Goal: Task Accomplishment & Management: Complete application form

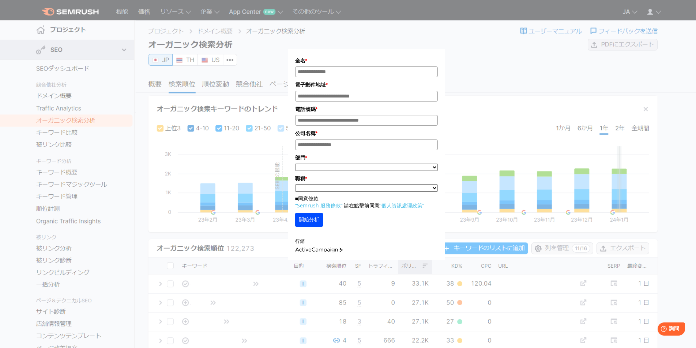
click at [509, 97] on div "全名 * 電子郵件地址 * 電話號碼 * 公司名稱 * *" at bounding box center [367, 134] width 366 height 251
click at [629, 43] on div "全名 * 電子郵件地址 * 電話號碼 * 公司名稱 * *" at bounding box center [367, 132] width 588 height 257
drag, startPoint x: 629, startPoint y: 43, endPoint x: 613, endPoint y: 64, distance: 26.1
click at [626, 49] on div "全名 * 電子郵件地址 * 電話號碼 * 公司名稱 * *" at bounding box center [367, 132] width 588 height 257
